Goal: Transaction & Acquisition: Purchase product/service

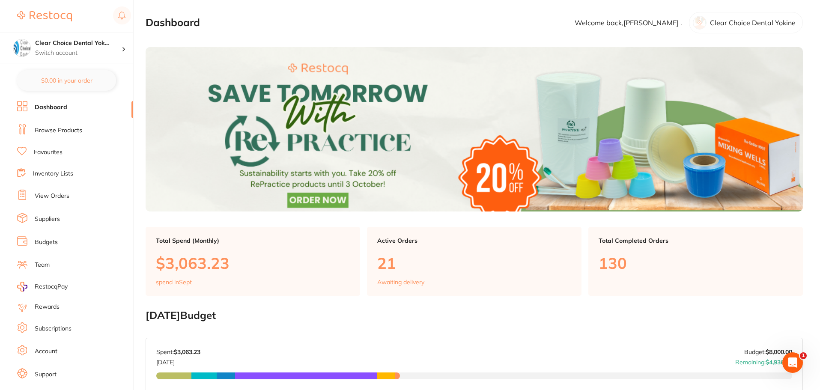
click at [65, 195] on link "View Orders" at bounding box center [52, 196] width 35 height 9
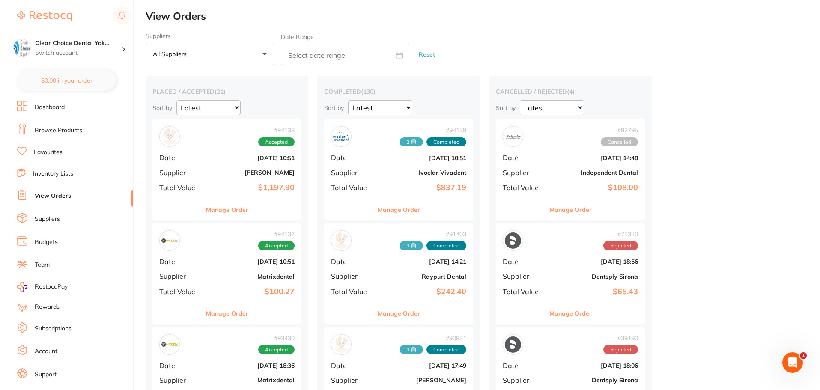
click at [58, 128] on link "Browse Products" at bounding box center [59, 130] width 48 height 9
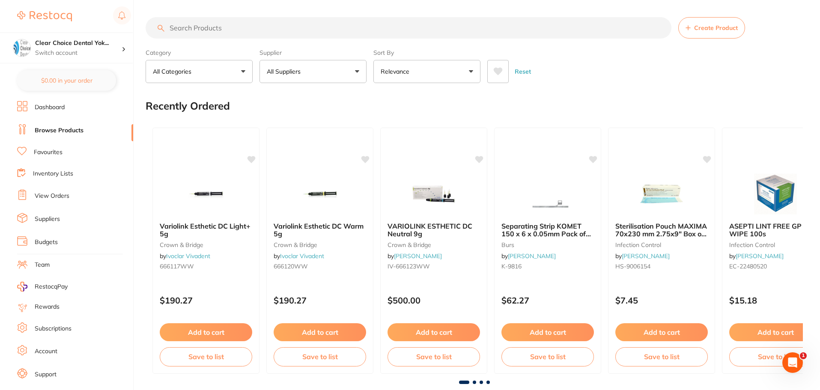
click at [170, 25] on input "search" at bounding box center [409, 27] width 526 height 21
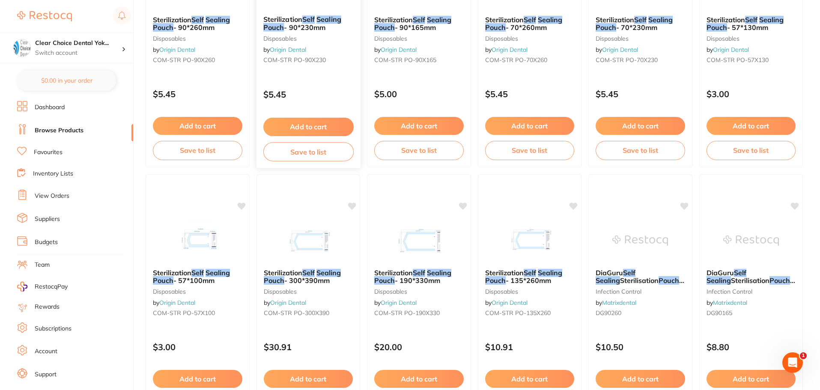
scroll to position [728, 0]
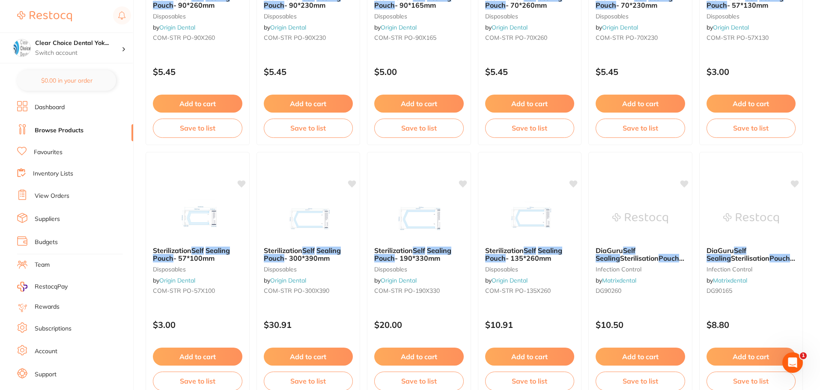
type input "self sealing pouches"
click at [39, 151] on link "Favourites" at bounding box center [48, 152] width 29 height 9
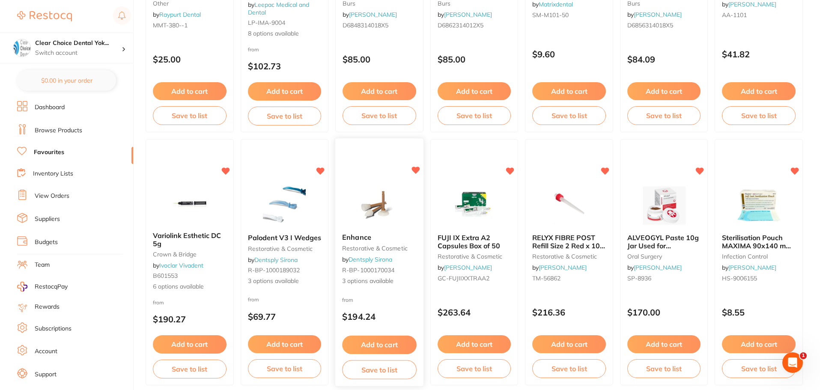
scroll to position [471, 0]
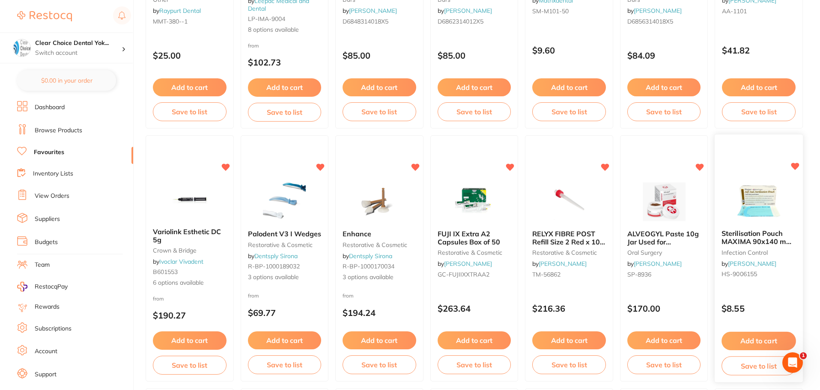
click at [768, 342] on button "Add to cart" at bounding box center [759, 341] width 74 height 18
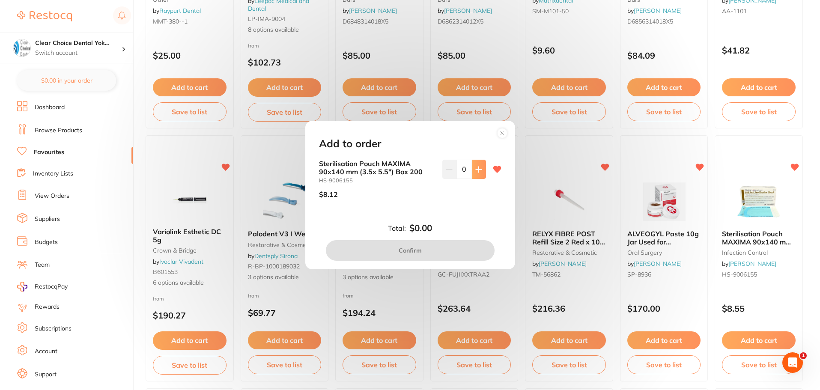
scroll to position [0, 0]
click at [476, 173] on button at bounding box center [479, 169] width 14 height 19
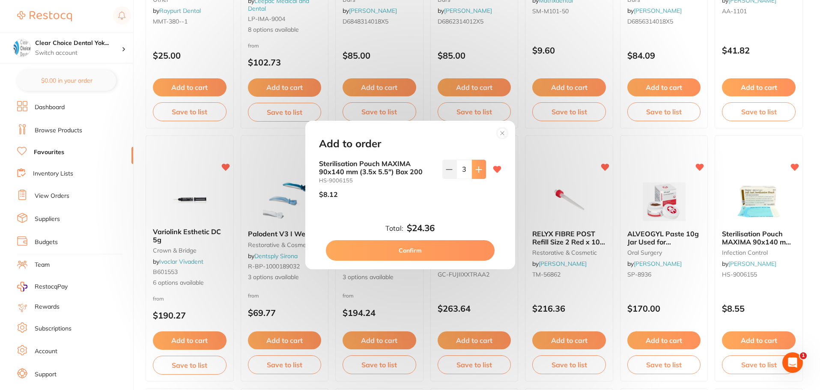
type input "4"
click at [462, 253] on button "Confirm" at bounding box center [410, 250] width 169 height 21
checkbox input "false"
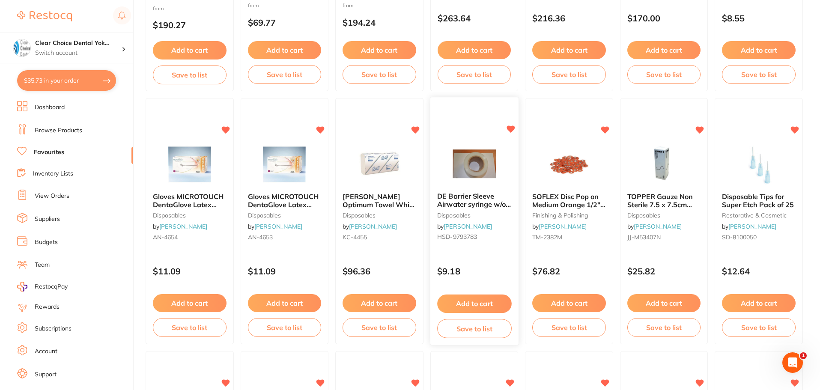
scroll to position [813, 0]
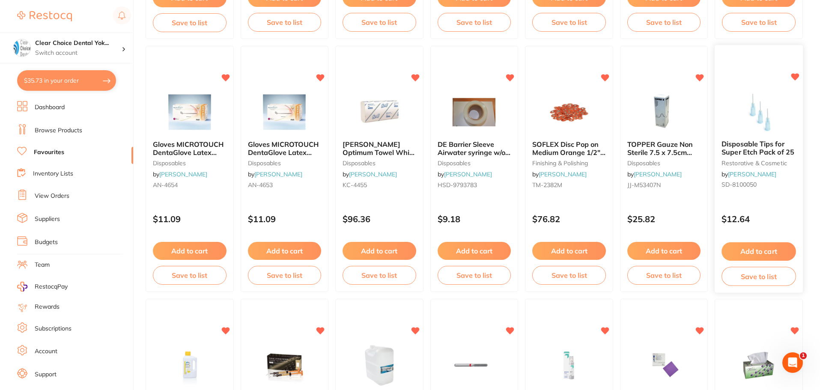
click at [751, 250] on button "Add to cart" at bounding box center [759, 251] width 74 height 18
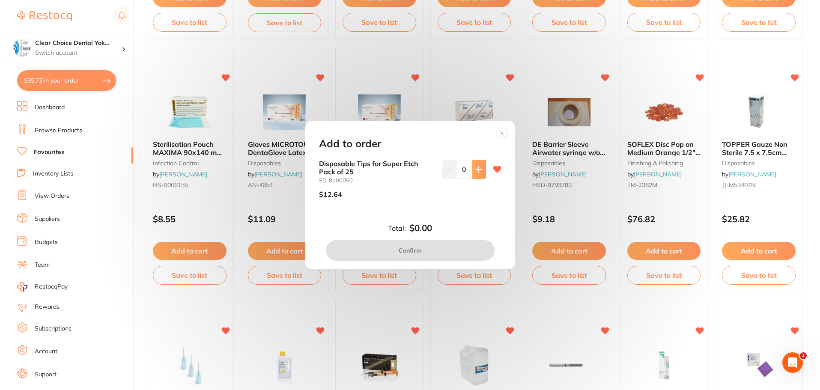
scroll to position [0, 0]
click at [478, 172] on icon at bounding box center [478, 169] width 7 height 7
type input "1"
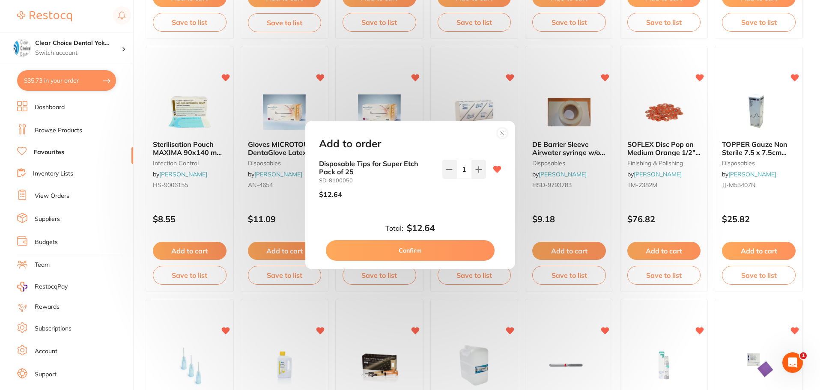
click at [445, 248] on button "Confirm" at bounding box center [410, 250] width 169 height 21
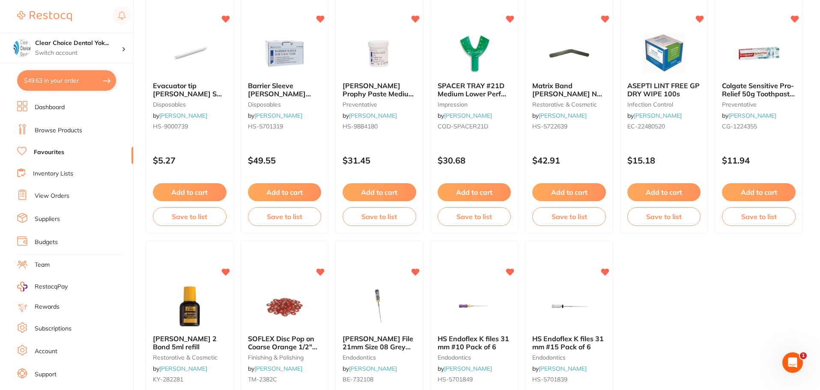
scroll to position [1772, 0]
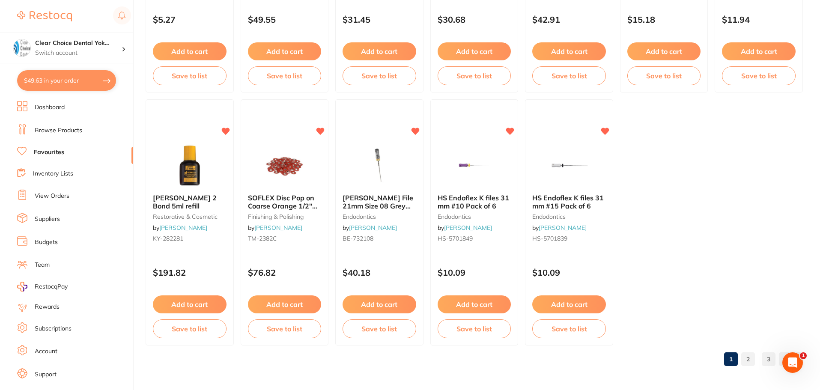
click at [747, 360] on link "2" at bounding box center [748, 359] width 14 height 17
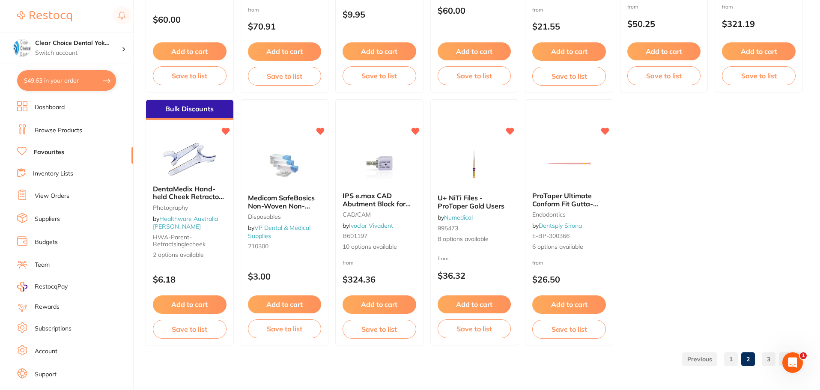
click at [770, 358] on link "3" at bounding box center [769, 359] width 14 height 17
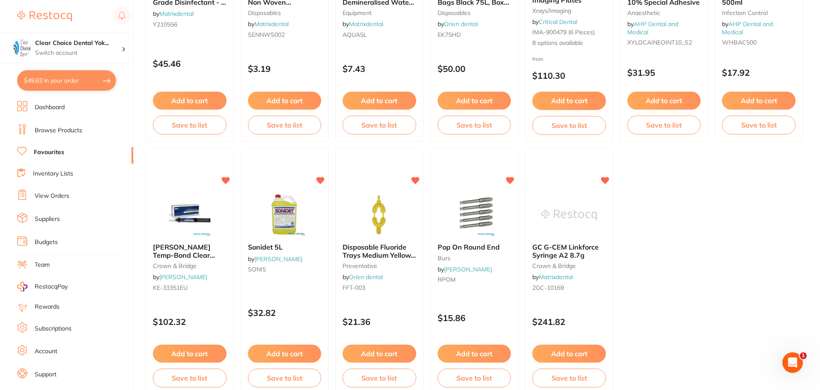
scroll to position [1519, 0]
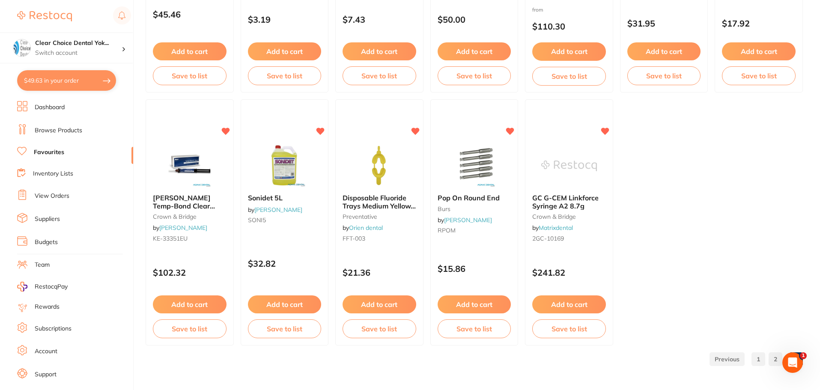
click at [758, 358] on link "1" at bounding box center [758, 359] width 14 height 17
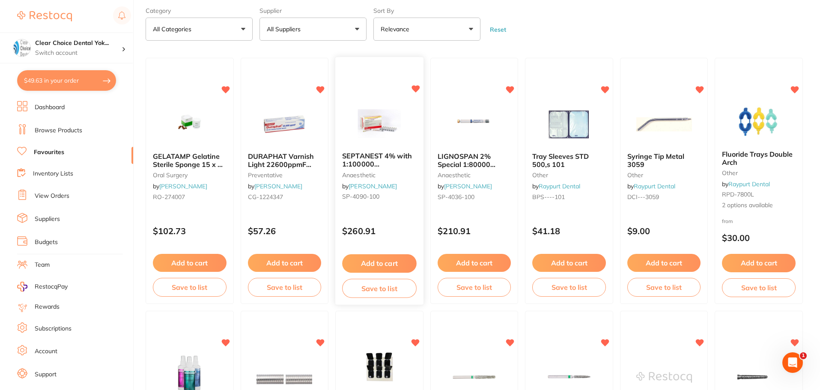
scroll to position [0, 0]
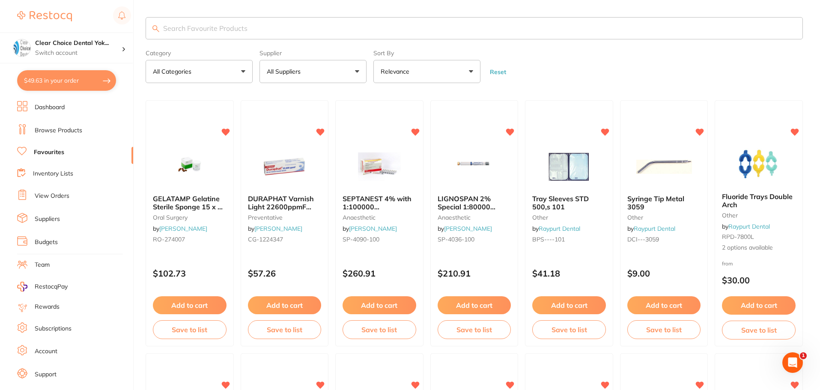
click at [209, 26] on input "search" at bounding box center [474, 28] width 657 height 22
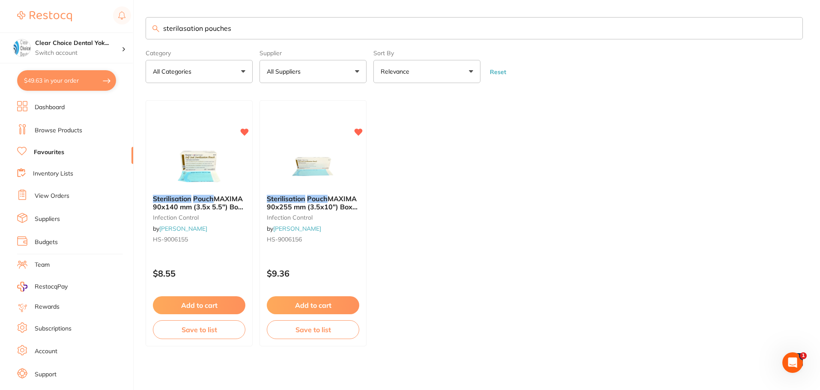
click at [186, 28] on input "sterilasation pouches" at bounding box center [474, 28] width 657 height 22
type input "sterilazation pouches"
click at [323, 302] on button "Add to cart" at bounding box center [312, 306] width 93 height 18
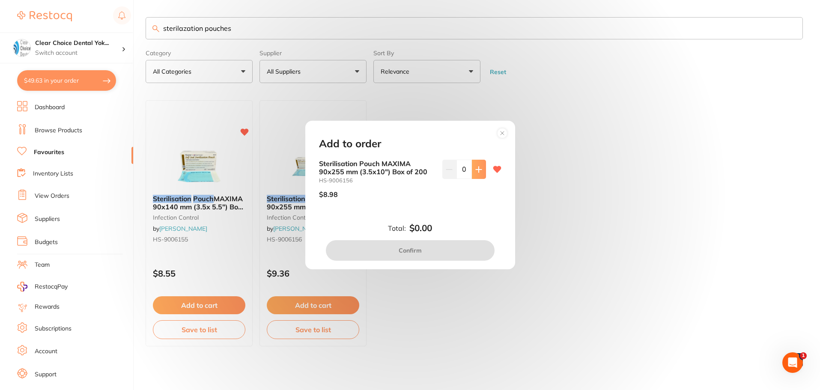
click at [476, 171] on icon at bounding box center [478, 169] width 7 height 7
click at [476, 171] on icon at bounding box center [479, 170] width 6 height 6
type input "4"
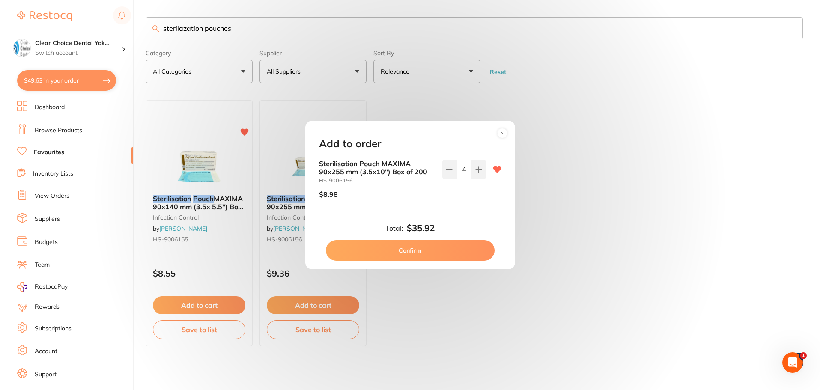
click at [434, 253] on button "Confirm" at bounding box center [410, 250] width 169 height 21
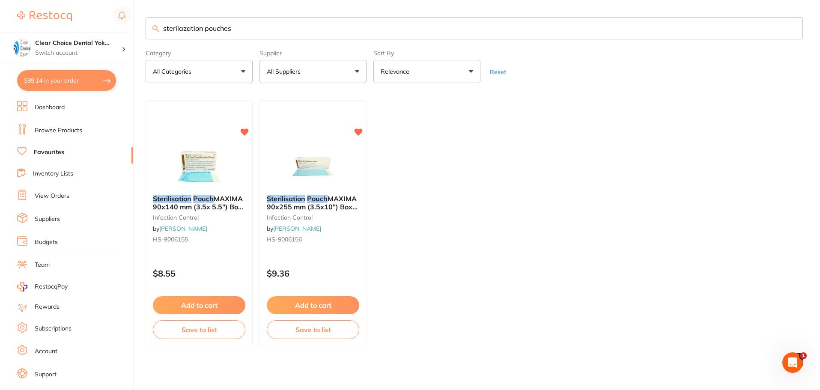
click at [241, 31] on input "sterilazation pouches" at bounding box center [474, 28] width 657 height 22
click at [792, 30] on input "sterilazation pouches" at bounding box center [474, 28] width 657 height 22
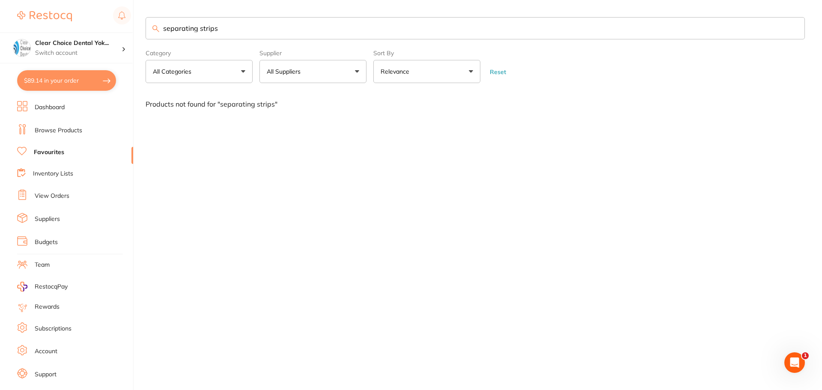
click at [196, 29] on input "separating strips" at bounding box center [475, 28] width 659 height 22
click at [163, 29] on input "separating metal strips" at bounding box center [475, 28] width 659 height 22
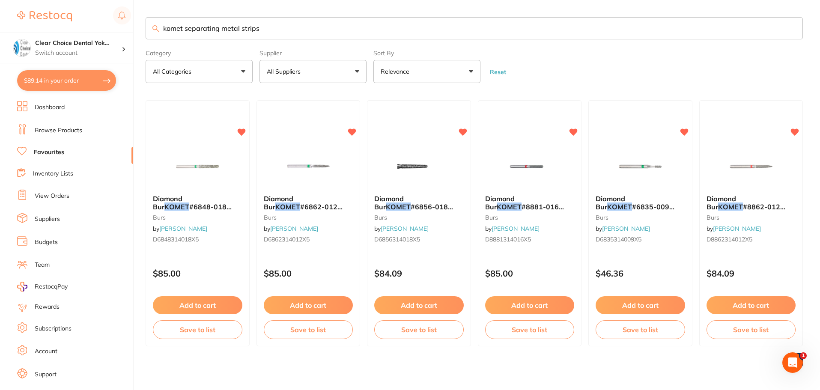
type input "komet separating metal strips"
click at [39, 129] on link "Browse Products" at bounding box center [59, 130] width 48 height 9
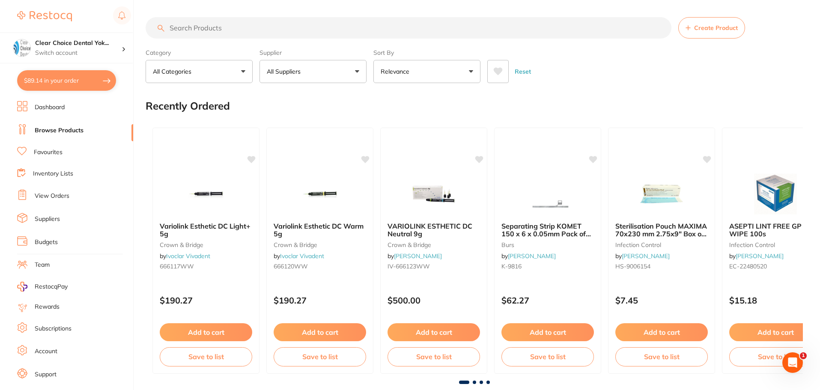
click at [259, 28] on input "search" at bounding box center [409, 27] width 526 height 21
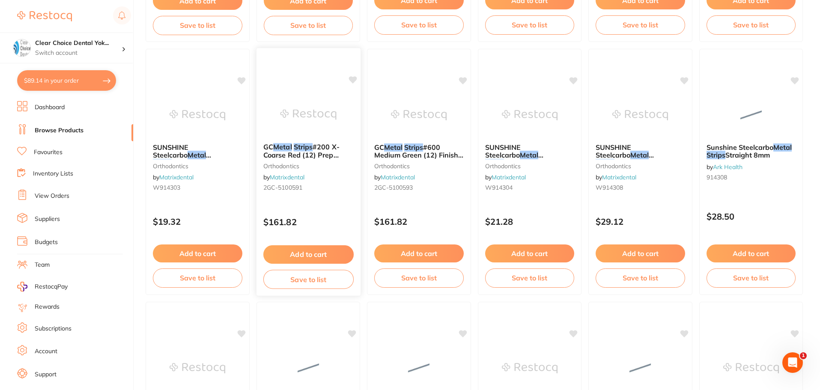
scroll to position [300, 0]
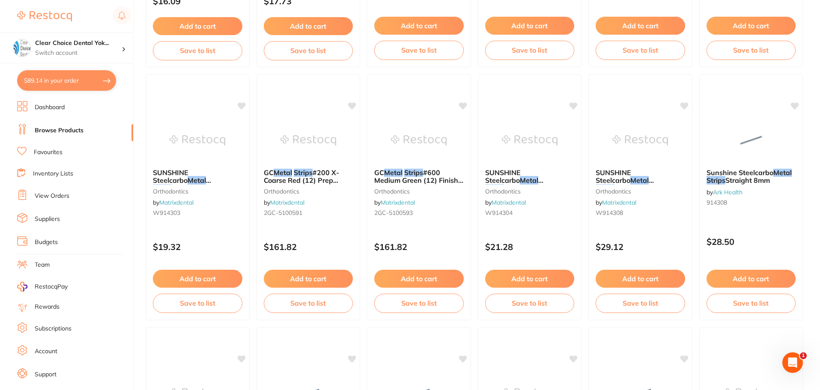
type input "separating metal strips"
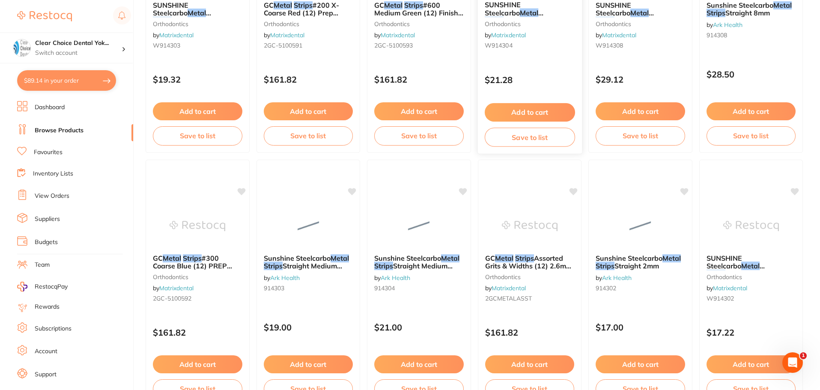
scroll to position [471, 0]
